Goal: Information Seeking & Learning: Learn about a topic

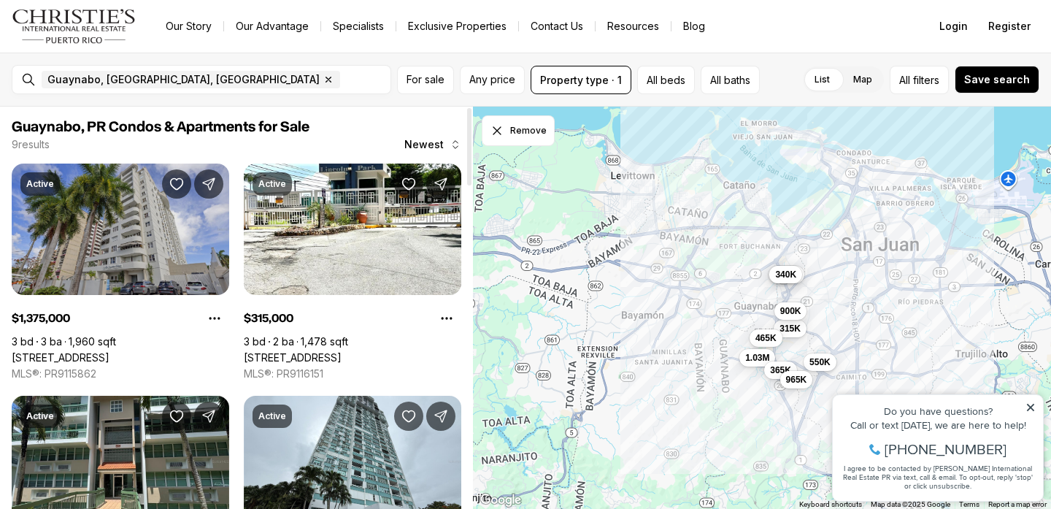
click at [108, 351] on link "[STREET_ADDRESS]" at bounding box center [61, 357] width 98 height 13
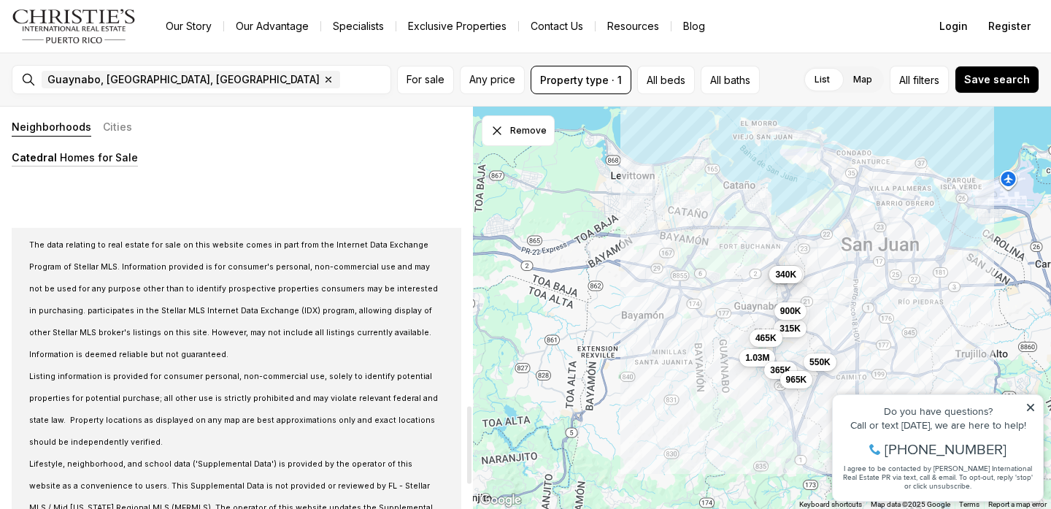
scroll to position [1672, 0]
